Goal: Find specific page/section: Find specific page/section

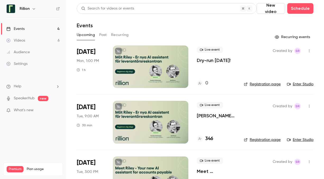
click at [154, 50] on icon "button" at bounding box center [309, 51] width 1 height 3
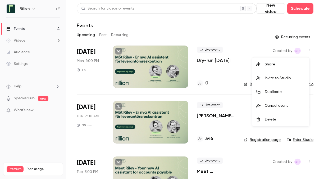
click at [154, 69] on div at bounding box center [162, 89] width 324 height 179
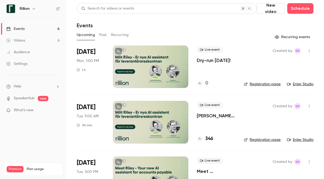
click at [154, 61] on div at bounding box center [150, 67] width 75 height 42
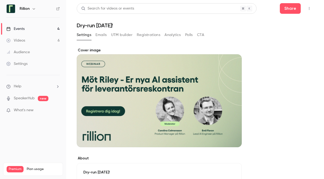
click at [103, 34] on button "Emails" at bounding box center [101, 35] width 11 height 8
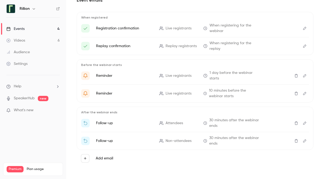
scroll to position [52, 0]
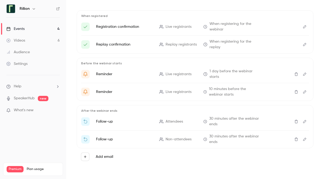
click at [154, 121] on icon "Edit" at bounding box center [305, 122] width 4 height 4
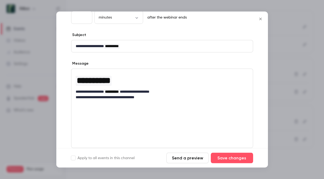
scroll to position [39, 0]
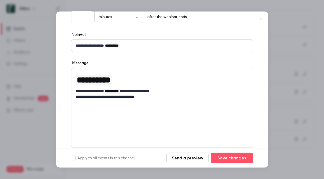
click at [154, 17] on icon "Close" at bounding box center [261, 19] width 6 height 4
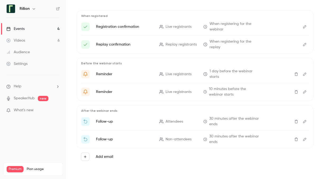
scroll to position [0, 0]
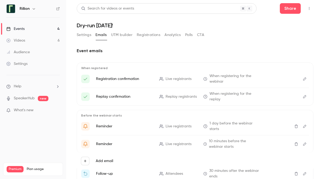
click at [154, 7] on icon "button" at bounding box center [309, 9] width 4 height 4
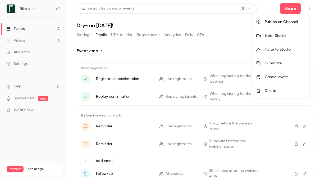
click at [154, 36] on div "Enter Studio" at bounding box center [285, 35] width 40 height 5
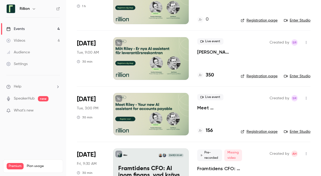
scroll to position [64, 0]
